Goal: Information Seeking & Learning: Check status

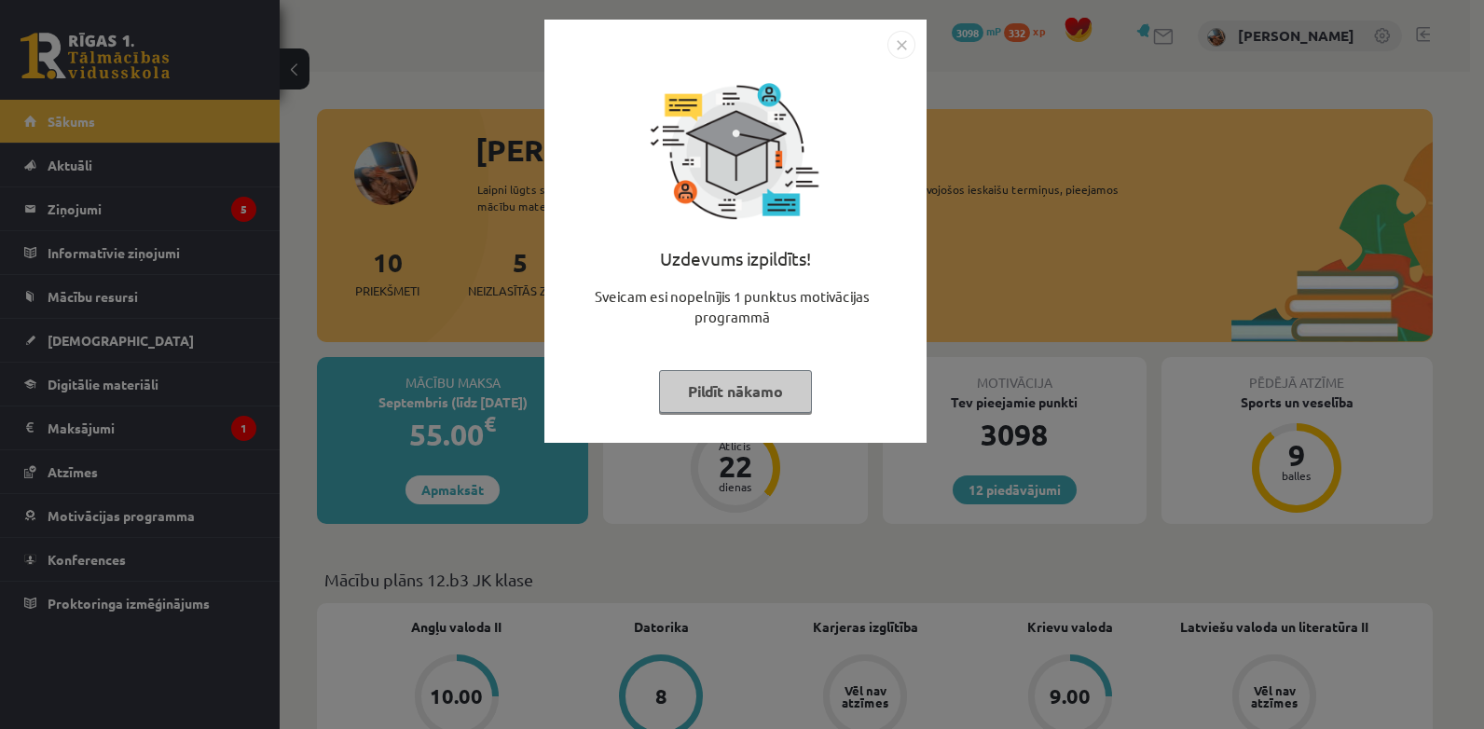
click at [889, 41] on img "Close" at bounding box center [901, 45] width 28 height 28
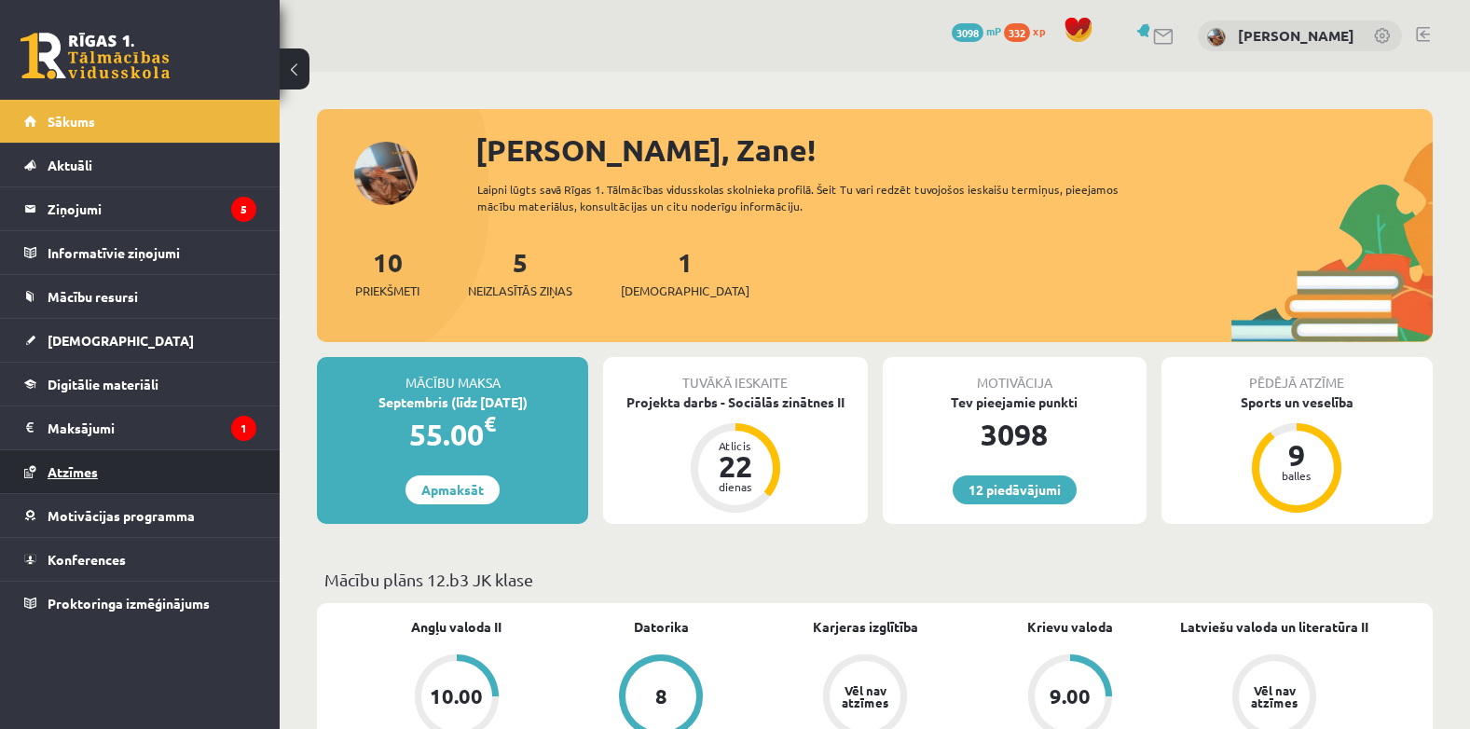
click at [122, 459] on link "Atzīmes" at bounding box center [140, 471] width 232 height 43
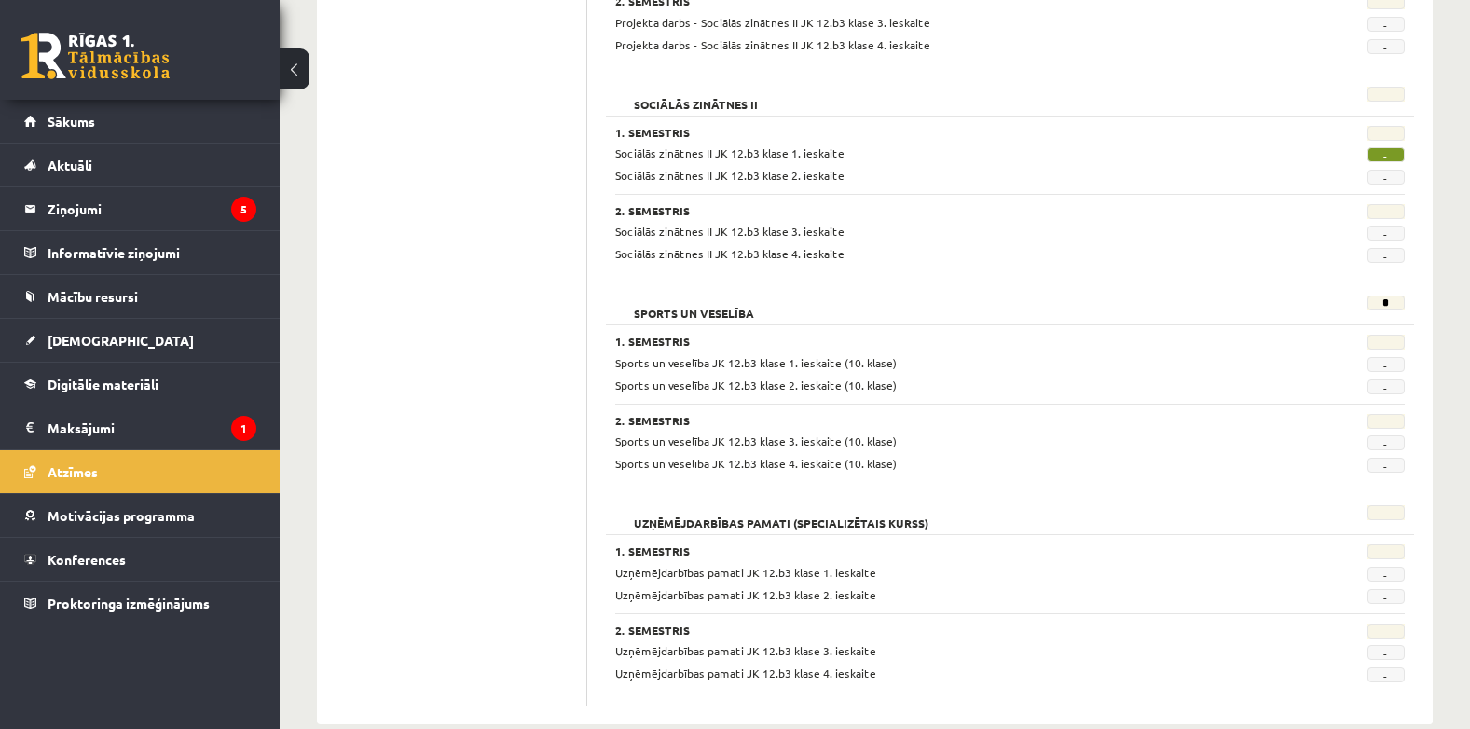
scroll to position [1510, 0]
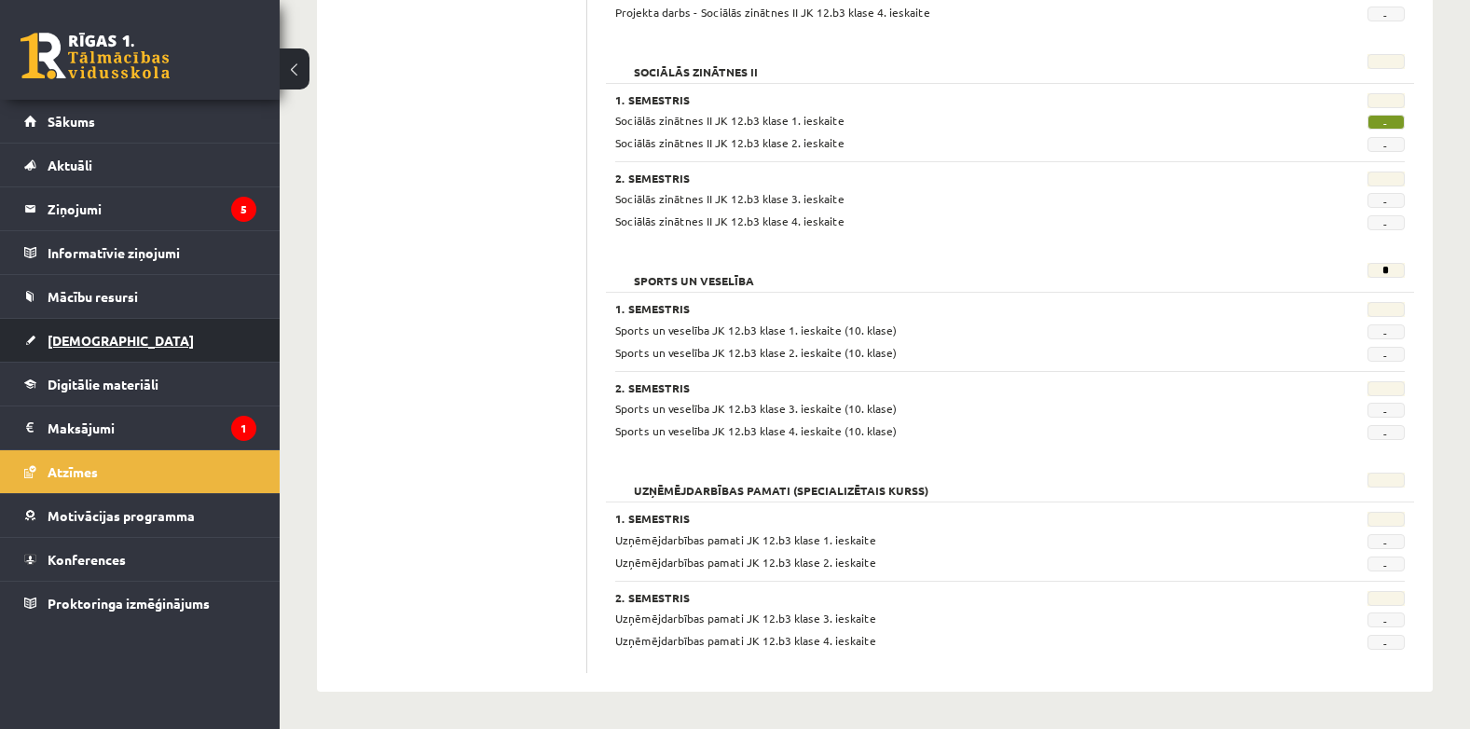
click at [123, 336] on link "[DEMOGRAPHIC_DATA]" at bounding box center [140, 340] width 232 height 43
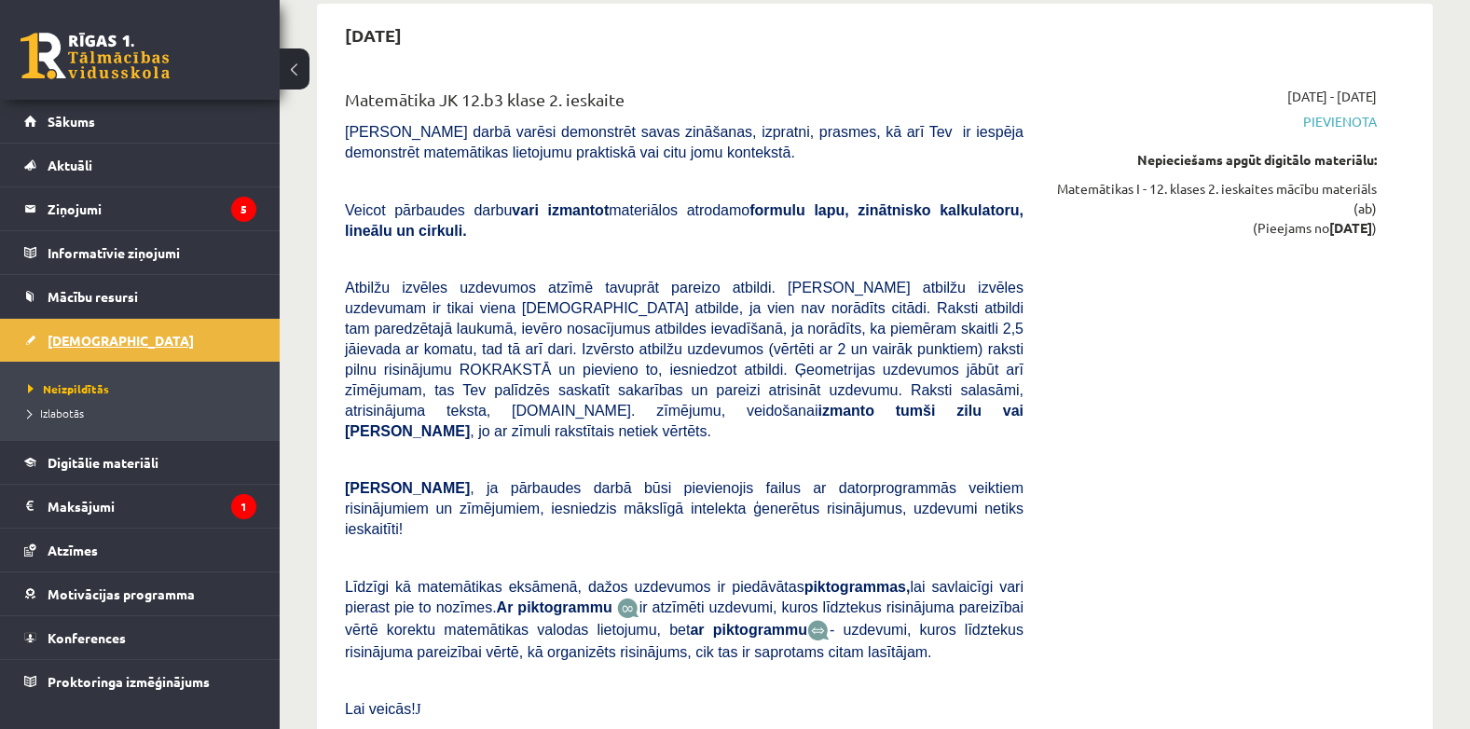
click at [57, 336] on span "[DEMOGRAPHIC_DATA]" at bounding box center [121, 340] width 146 height 17
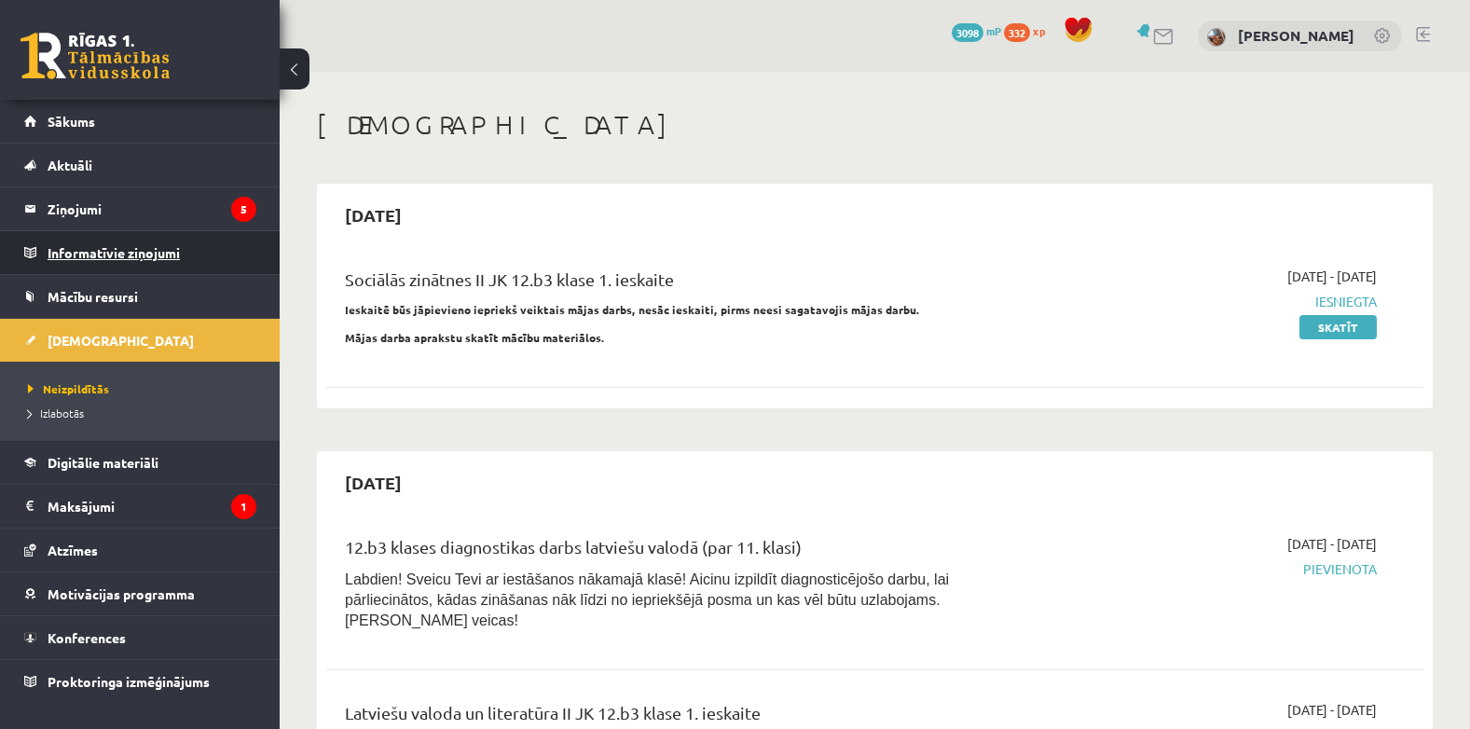
click at [100, 243] on legend "Informatīvie ziņojumi 0" at bounding box center [152, 252] width 209 height 43
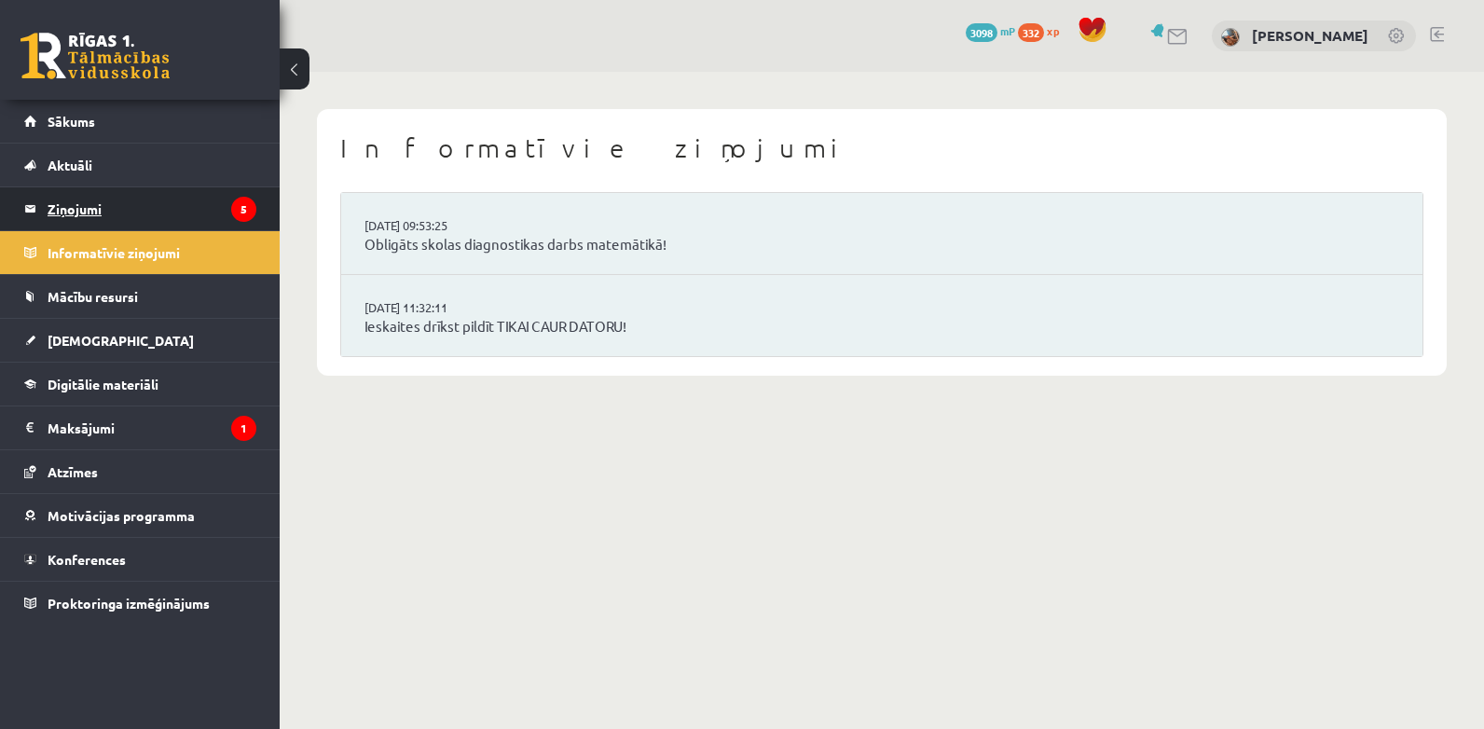
click at [111, 212] on legend "Ziņojumi 5" at bounding box center [152, 208] width 209 height 43
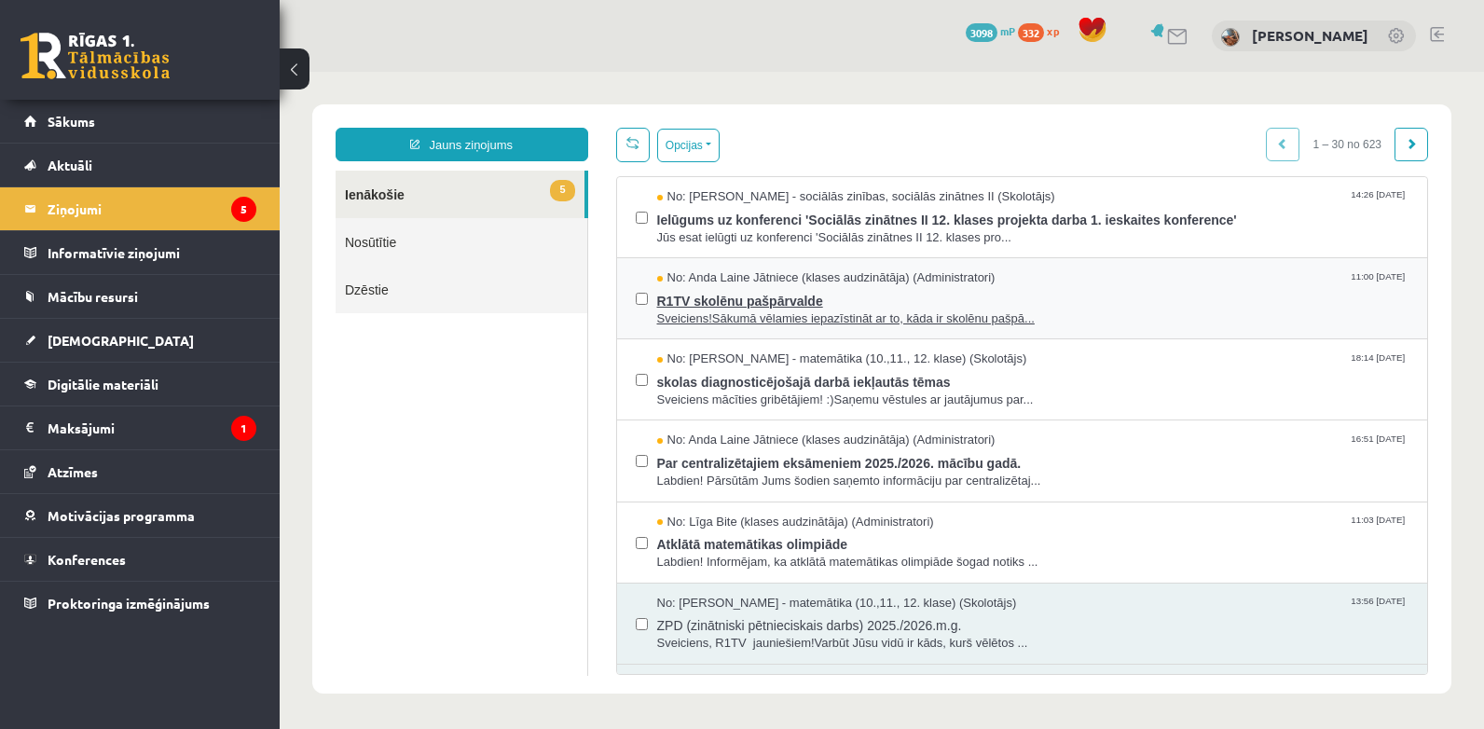
click at [969, 298] on span "R1TV skolēnu pašpārvalde" at bounding box center [1033, 298] width 752 height 23
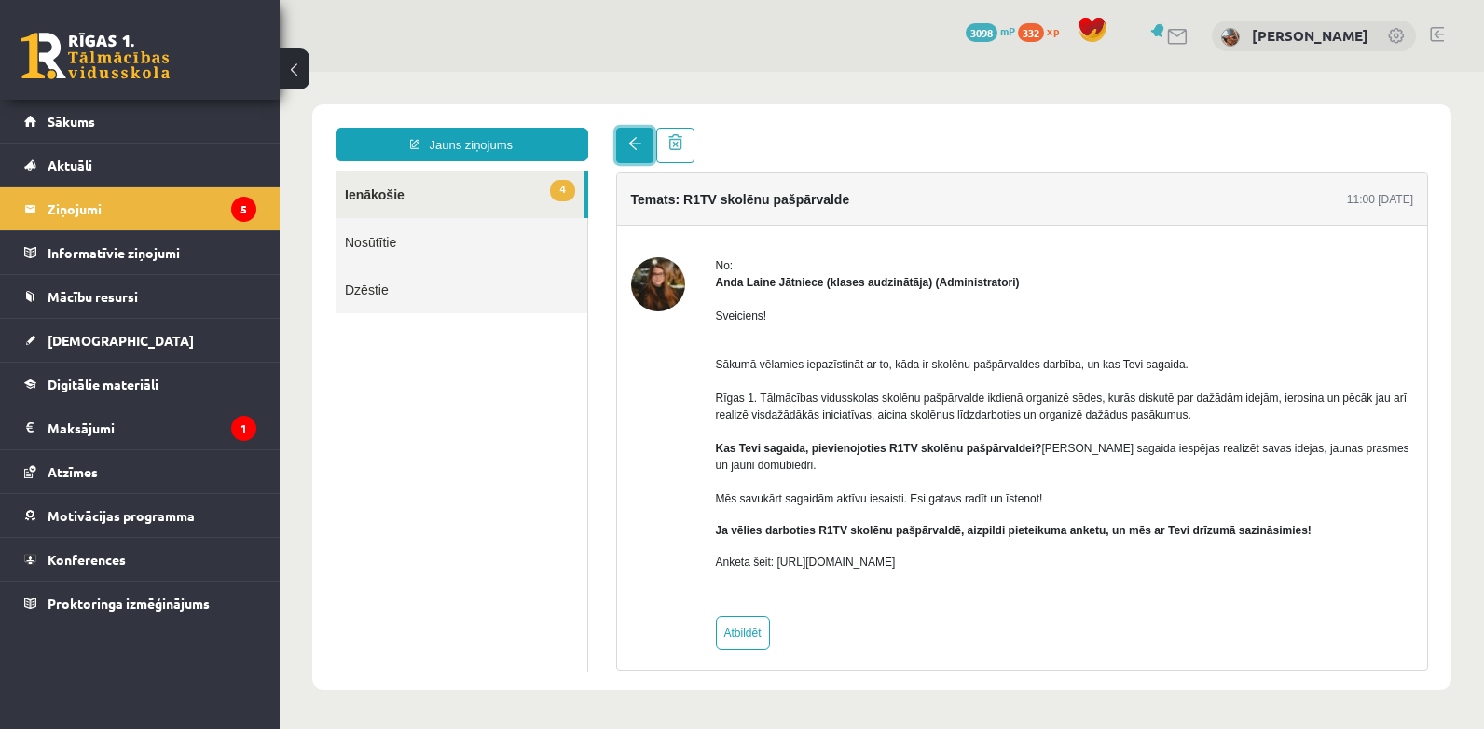
click at [637, 140] on span at bounding box center [634, 143] width 13 height 13
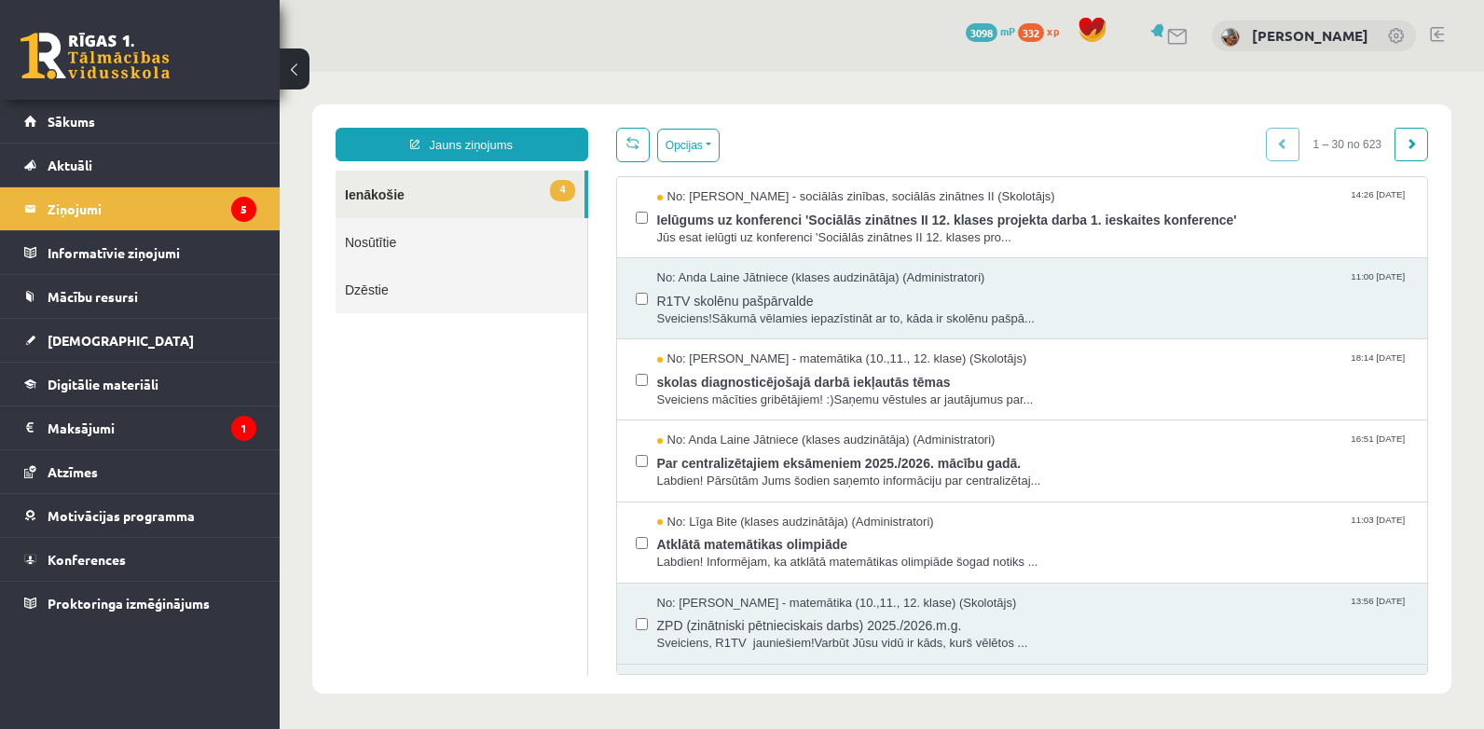
click at [1435, 37] on link at bounding box center [1437, 34] width 14 height 15
